Goal: Transaction & Acquisition: Book appointment/travel/reservation

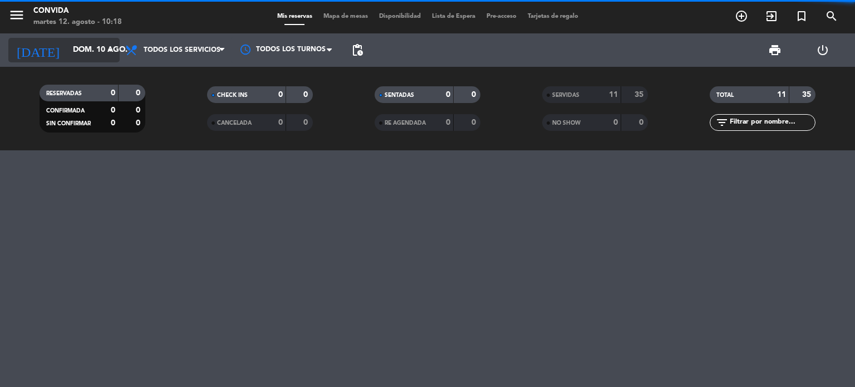
click at [76, 44] on input "dom. 10 ago." at bounding box center [120, 50] width 106 height 20
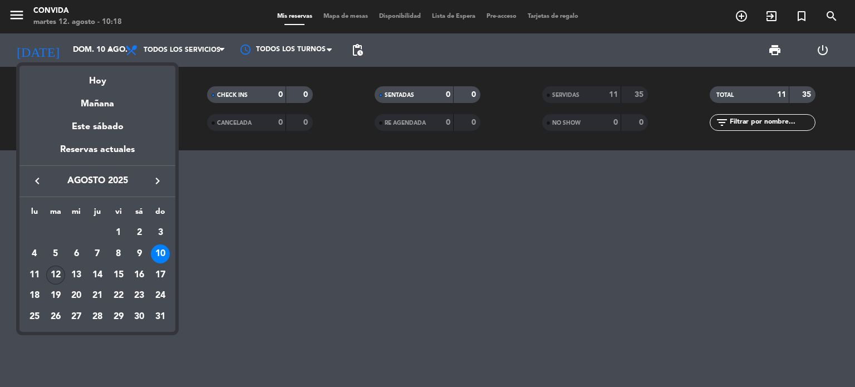
click at [55, 273] on div "12" at bounding box center [55, 274] width 19 height 19
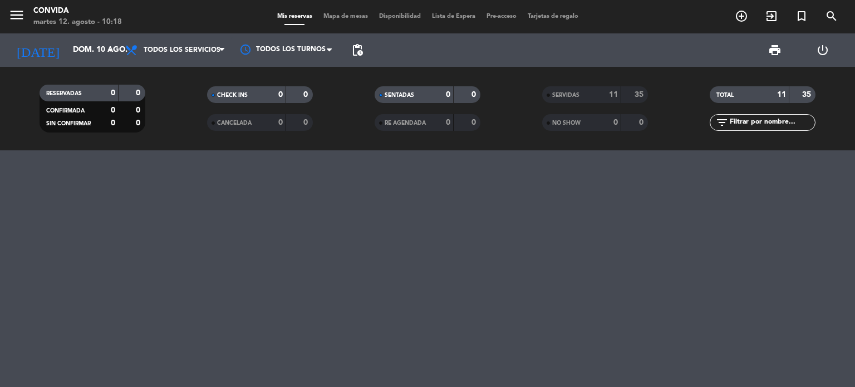
type input "[DATE] ago."
click at [738, 13] on icon "add_circle_outline" at bounding box center [741, 15] width 13 height 13
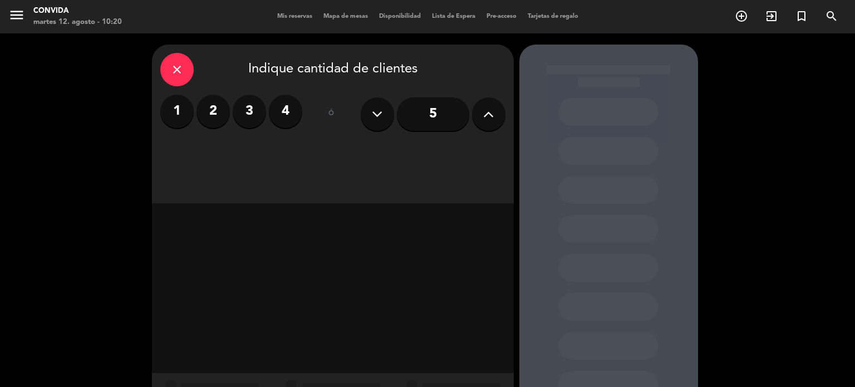
click at [484, 113] on icon at bounding box center [488, 114] width 11 height 17
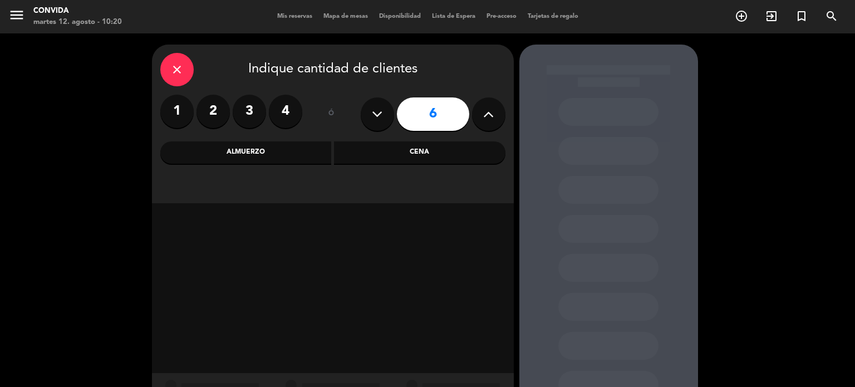
click at [484, 113] on icon at bounding box center [488, 114] width 11 height 17
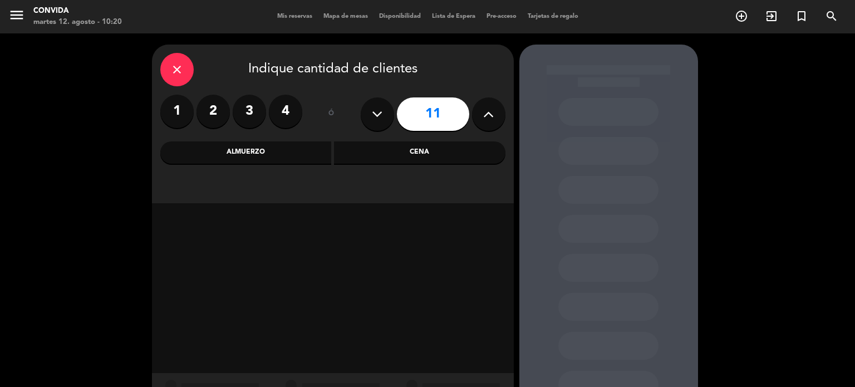
click at [484, 113] on icon at bounding box center [488, 114] width 11 height 17
type input "12"
click at [435, 153] on div "Cena" at bounding box center [419, 152] width 171 height 22
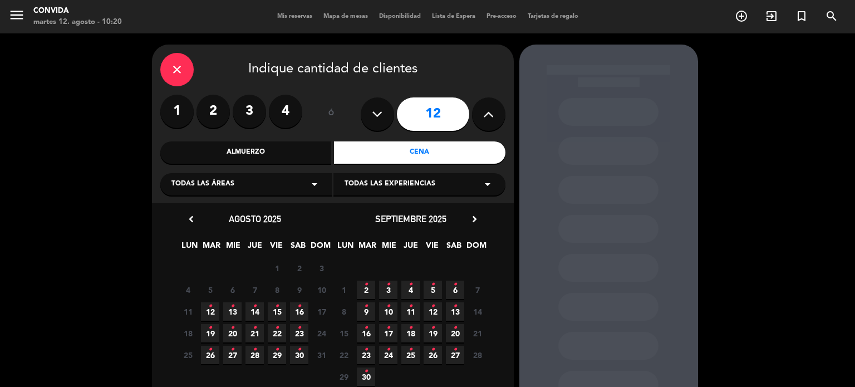
click at [208, 351] on icon "•" at bounding box center [210, 350] width 4 height 18
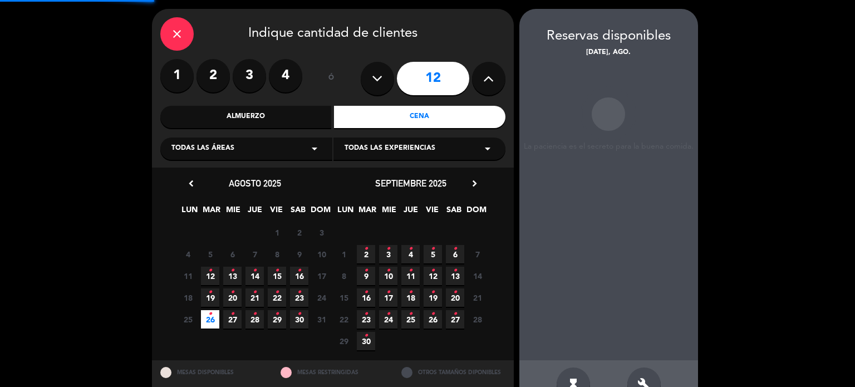
scroll to position [45, 0]
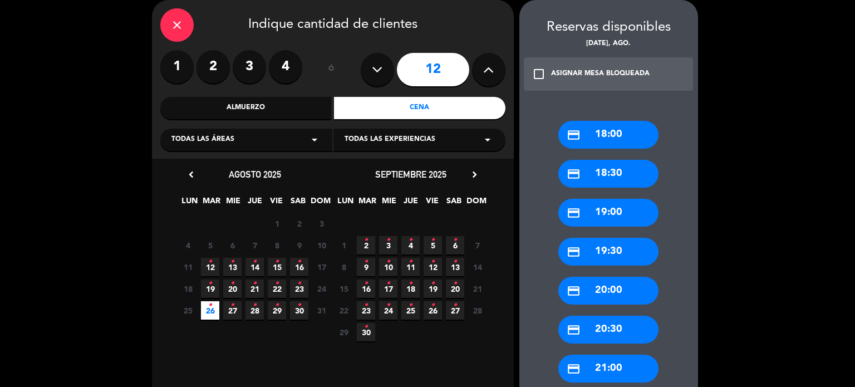
click at [614, 297] on div "credit_card 20:00" at bounding box center [608, 291] width 100 height 28
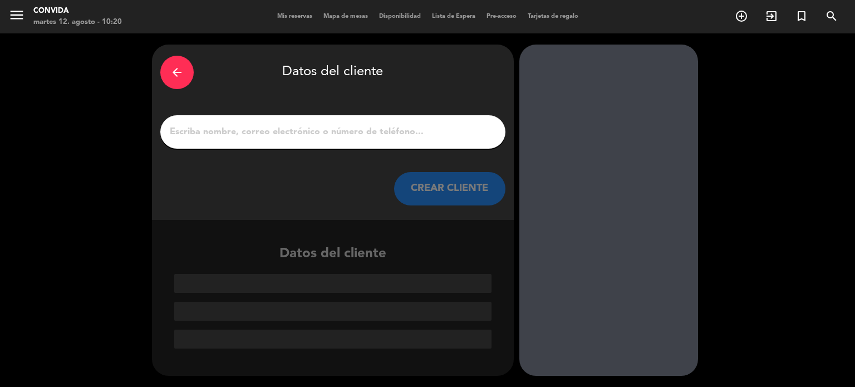
scroll to position [0, 0]
click at [325, 139] on input "1" at bounding box center [333, 132] width 328 height 16
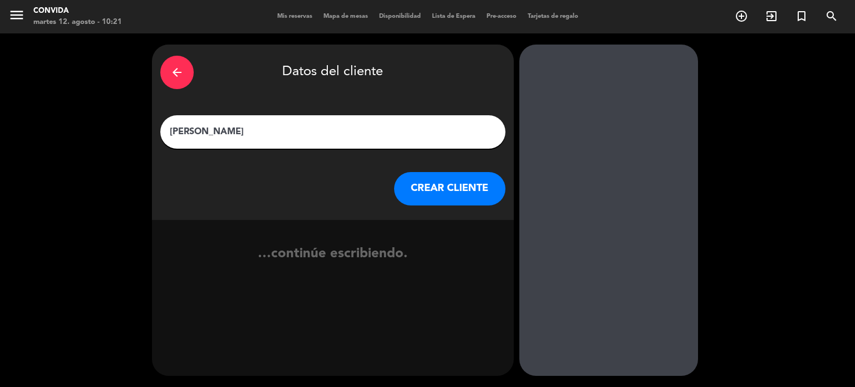
type input "[PERSON_NAME]"
click at [424, 202] on button "CREAR CLIENTE" at bounding box center [449, 188] width 111 height 33
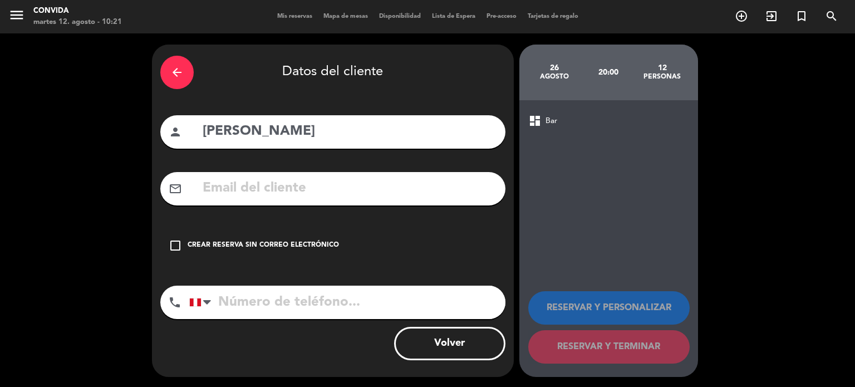
click at [295, 244] on div "Crear reserva sin correo electrónico" at bounding box center [263, 245] width 151 height 11
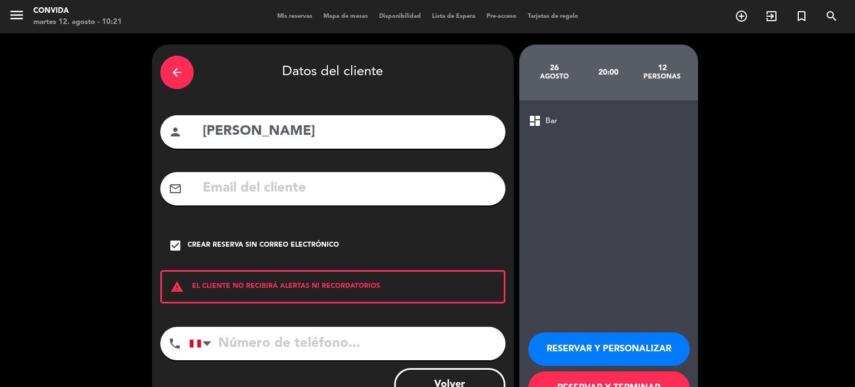
click at [574, 379] on button "RESERVAR Y TERMINAR" at bounding box center [608, 387] width 161 height 33
